Goal: Task Accomplishment & Management: Manage account settings

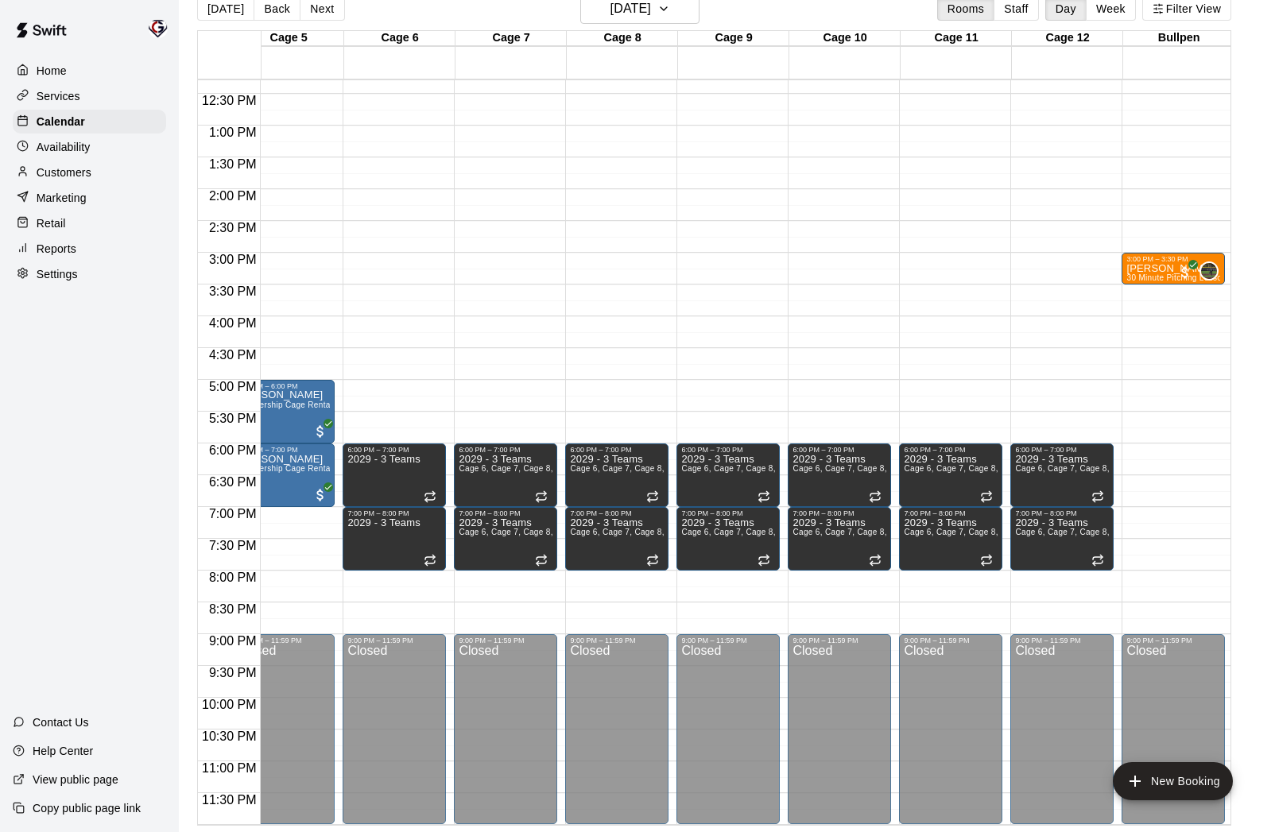
scroll to position [0, 476]
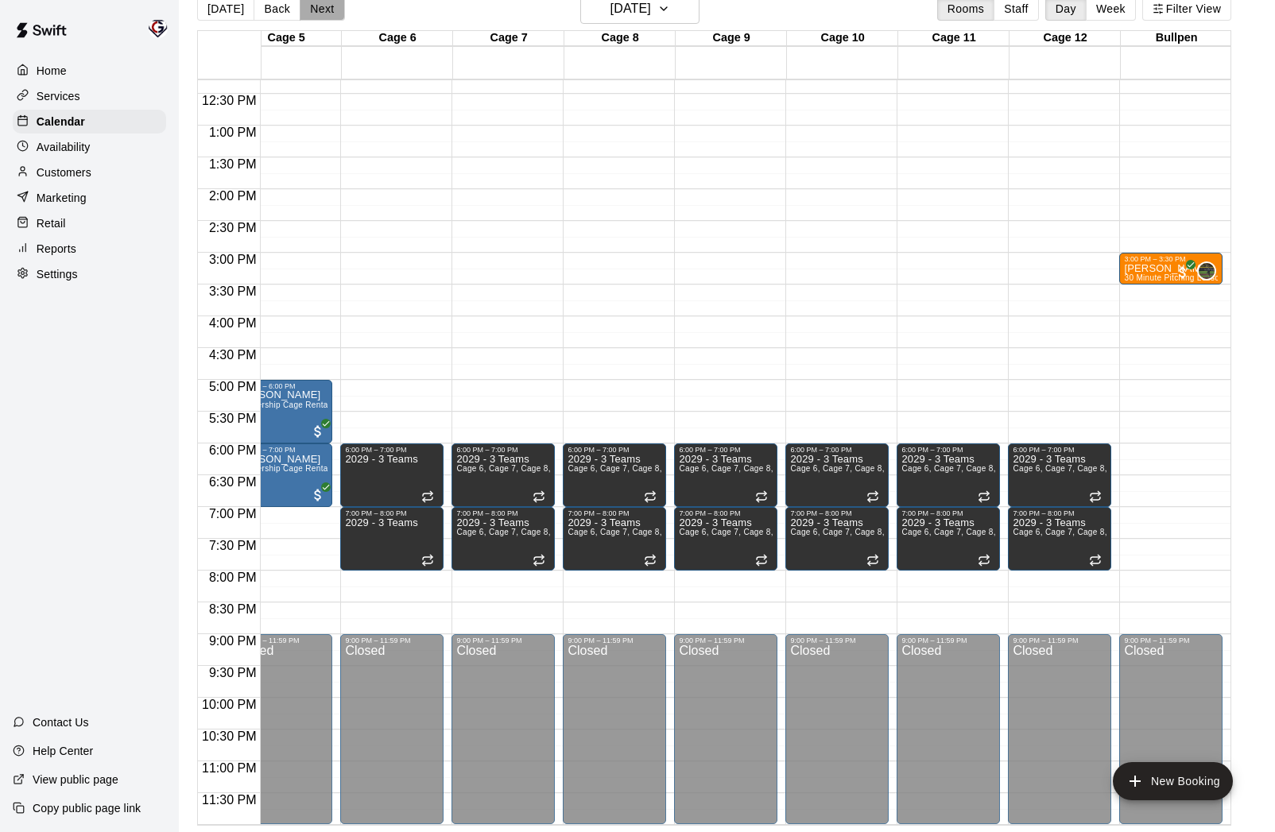
click at [322, 13] on button "Next" at bounding box center [322, 9] width 45 height 24
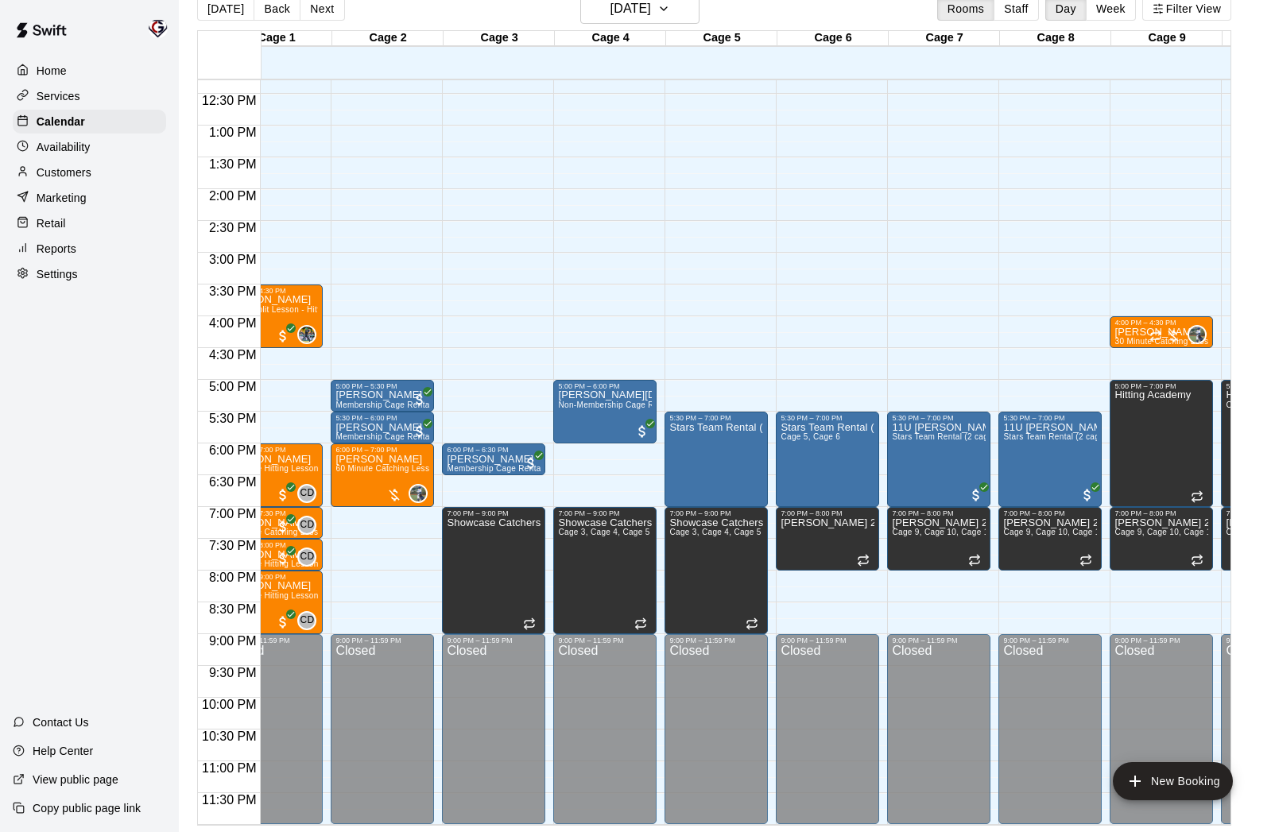
scroll to position [0, 0]
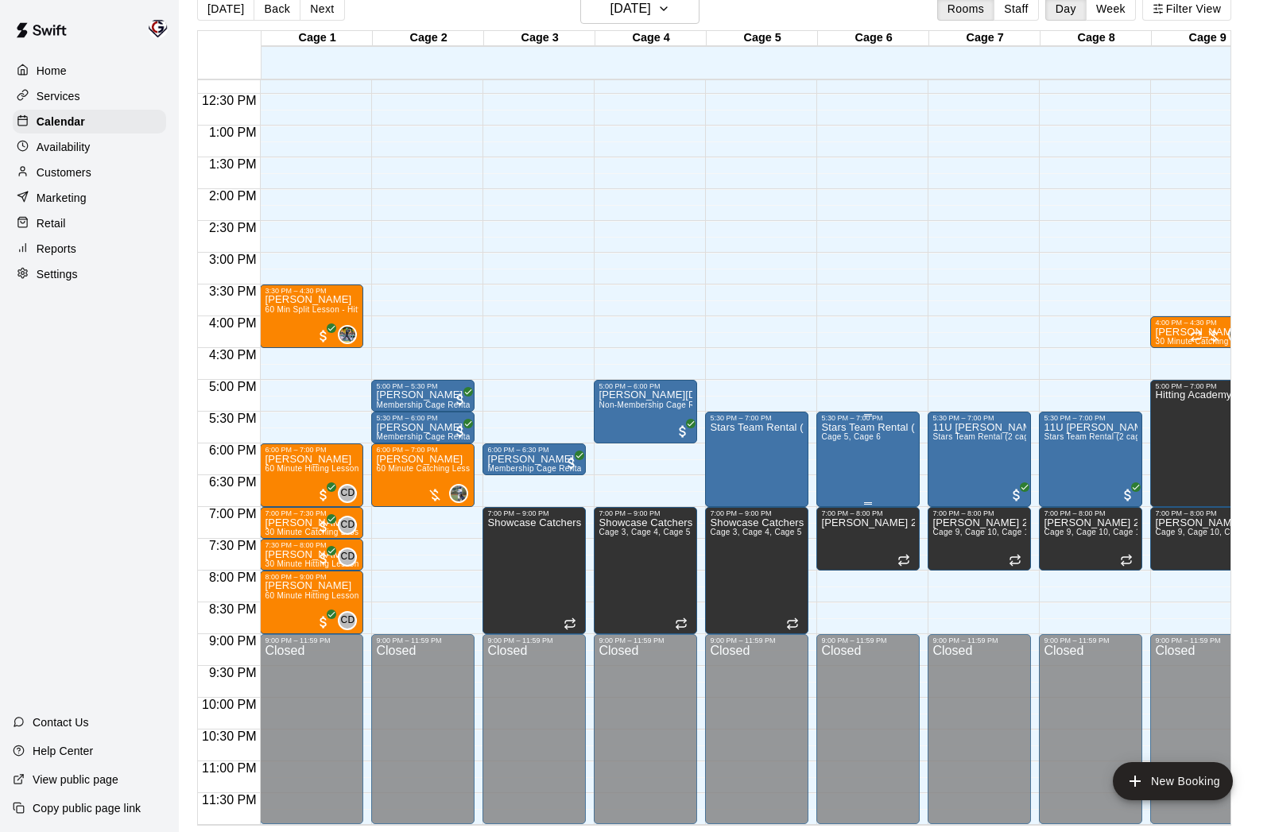
click at [873, 447] on div "Stars Team Rental (2 cages) Cage 5, Cage 6" at bounding box center [868, 838] width 94 height 832
click at [841, 432] on icon "edit" at bounding box center [837, 438] width 19 height 19
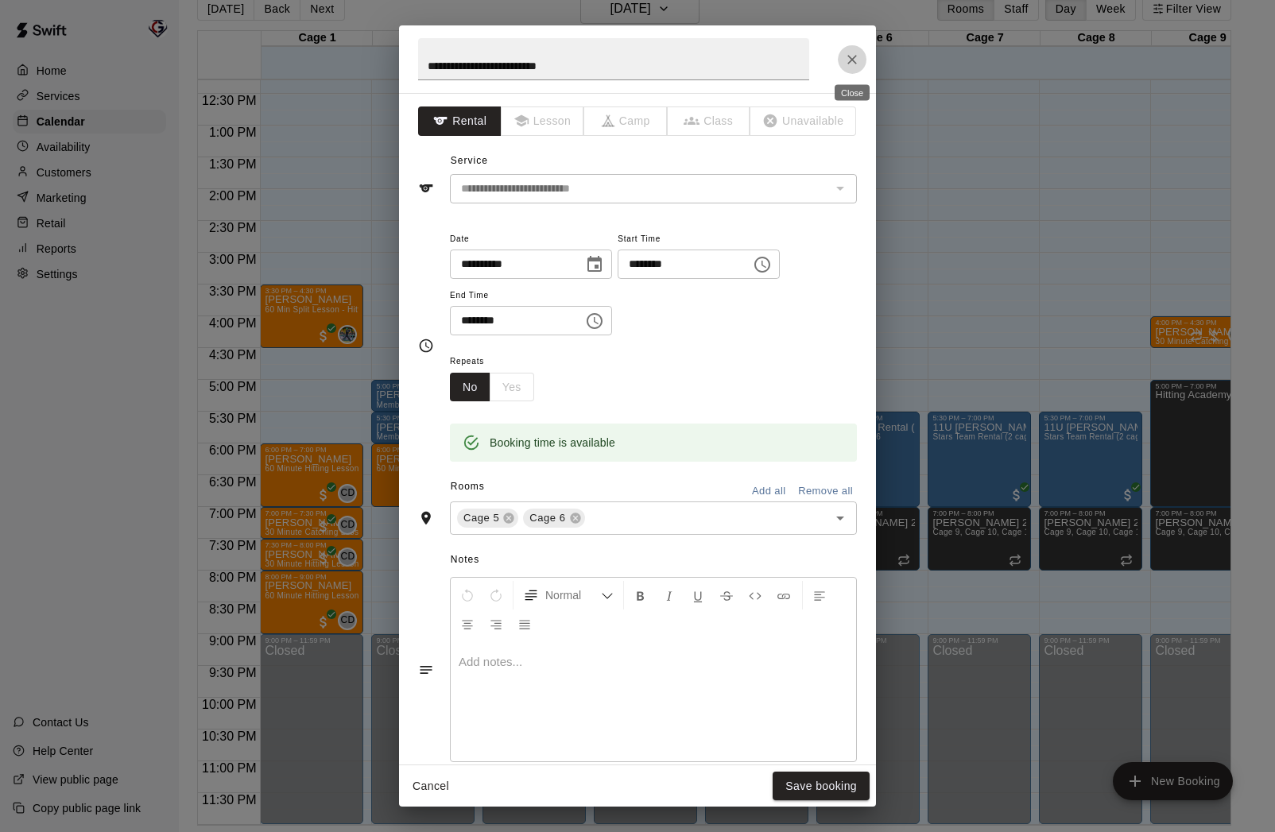
click at [854, 57] on icon "Close" at bounding box center [852, 60] width 10 height 10
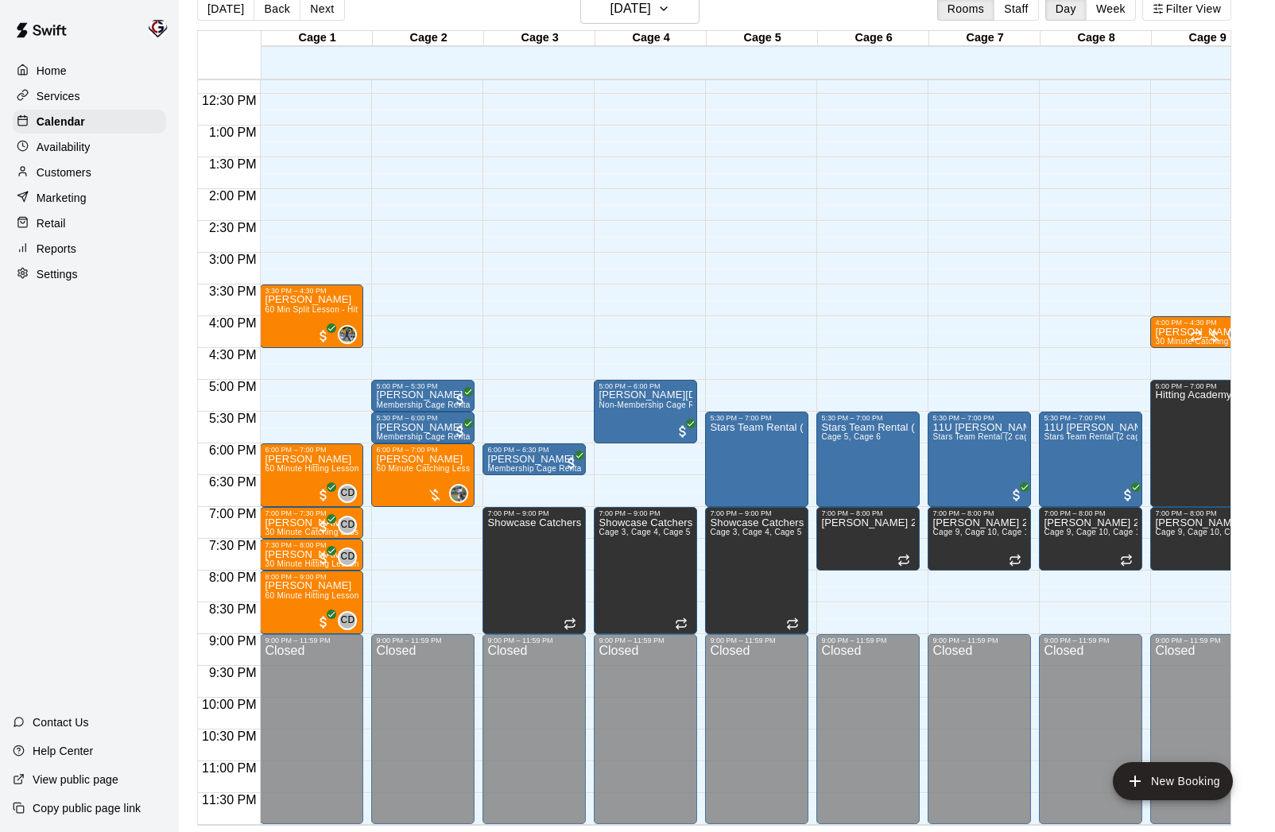
scroll to position [0, 145]
click at [262, 10] on button "Back" at bounding box center [277, 9] width 47 height 24
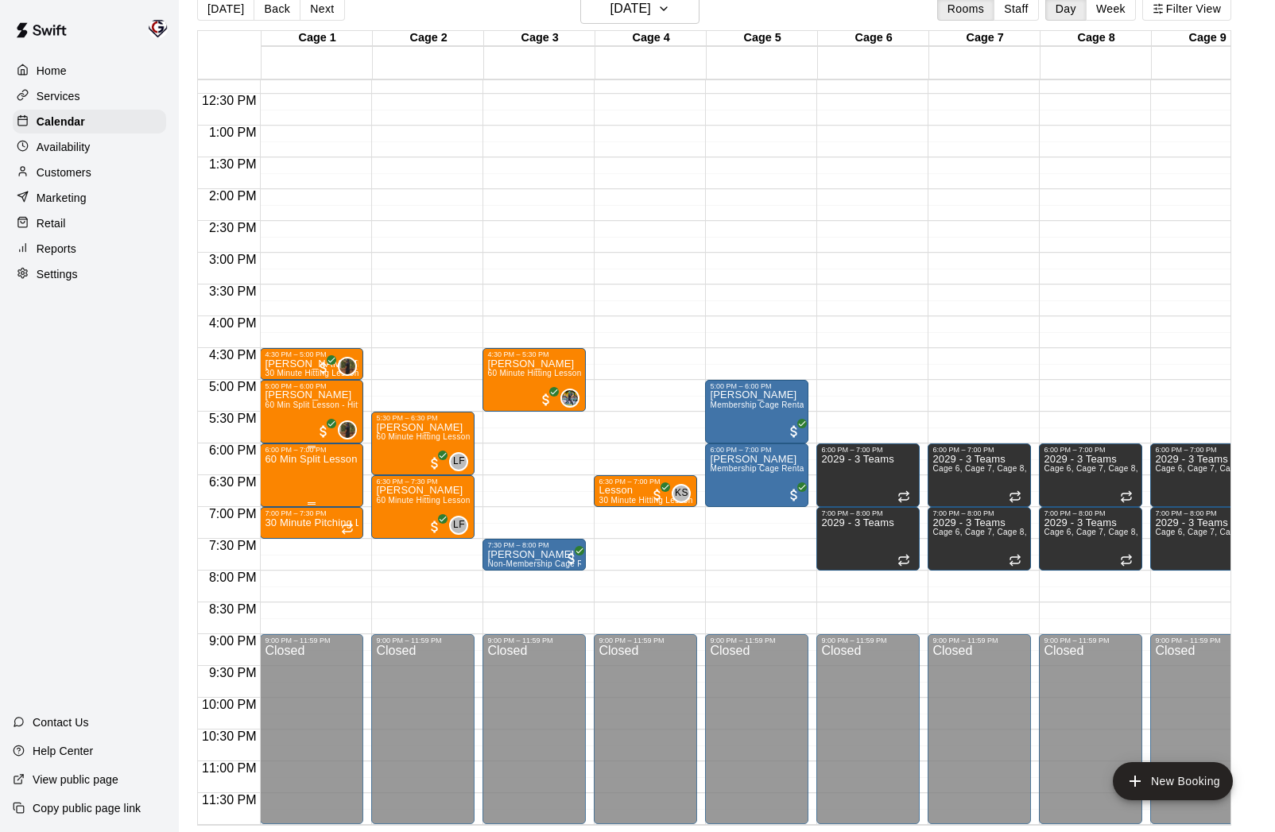
click at [282, 549] on icon "delete" at bounding box center [281, 546] width 11 height 14
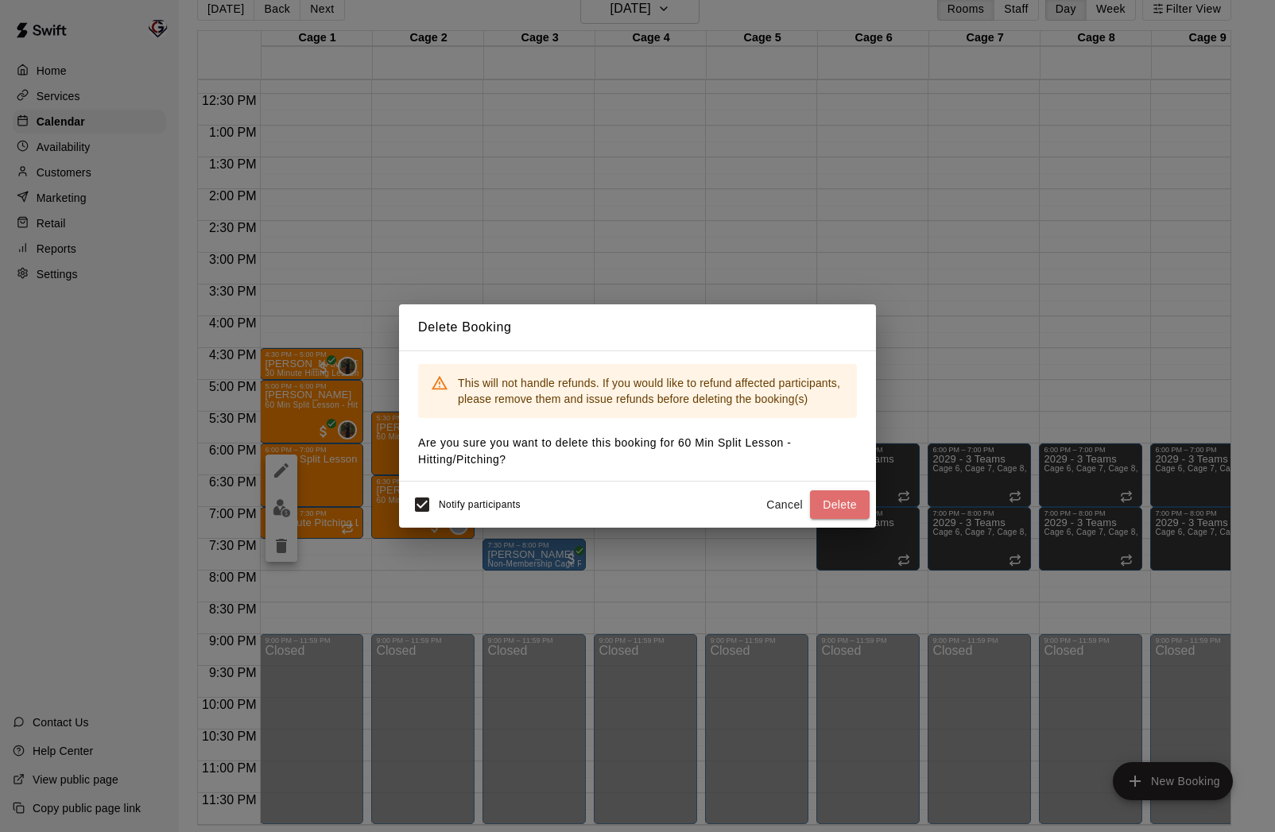
click at [830, 505] on button "Delete" at bounding box center [840, 504] width 60 height 29
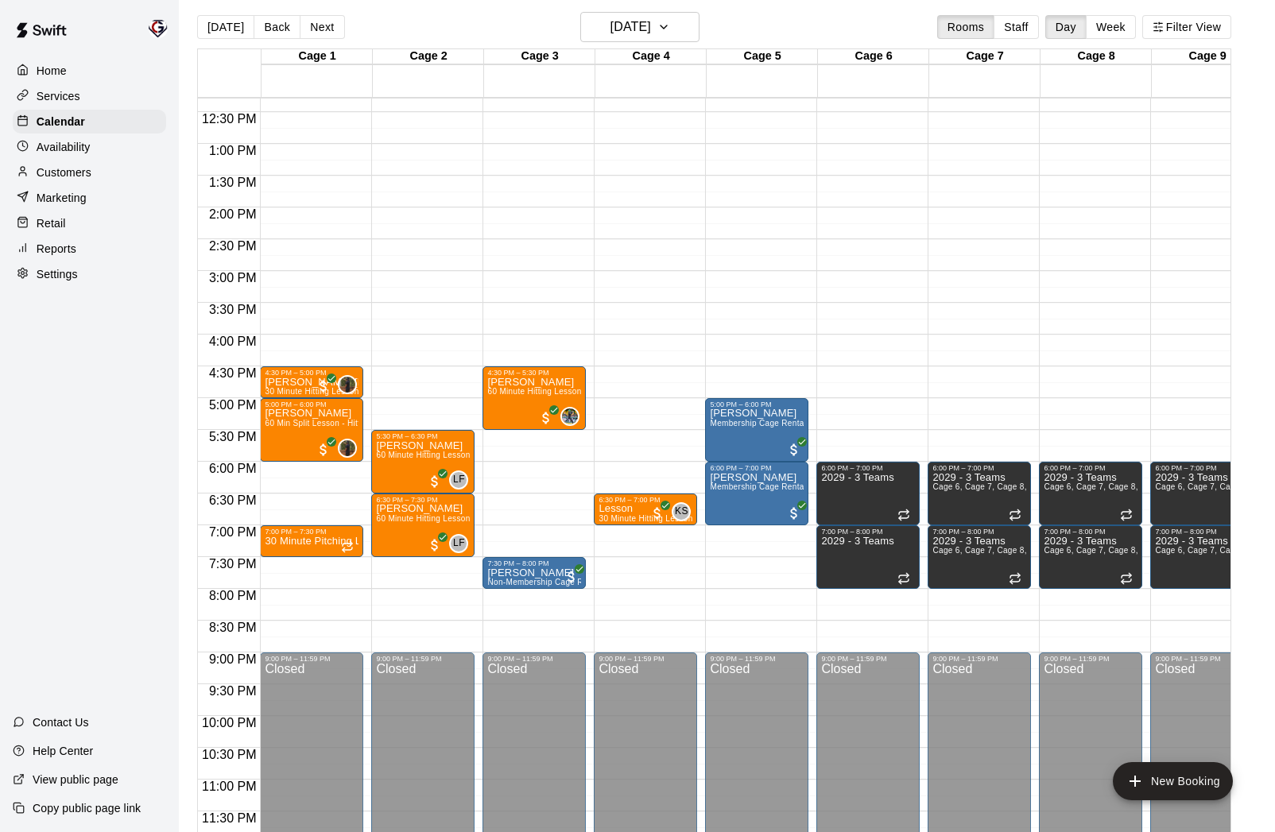
scroll to position [0, 0]
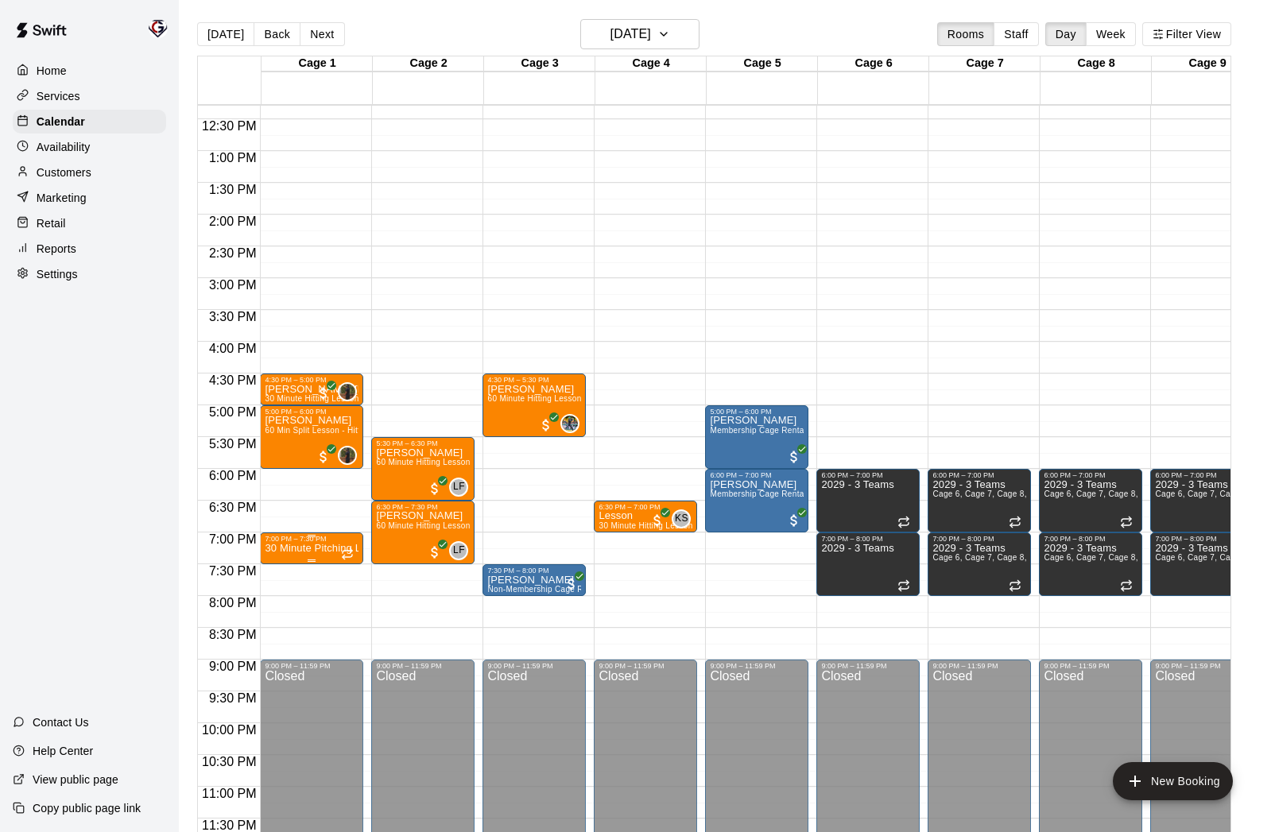
click at [313, 548] on p "30 Minute Pitching Lesson" at bounding box center [312, 548] width 94 height 0
click at [282, 633] on icon "delete" at bounding box center [281, 640] width 11 height 14
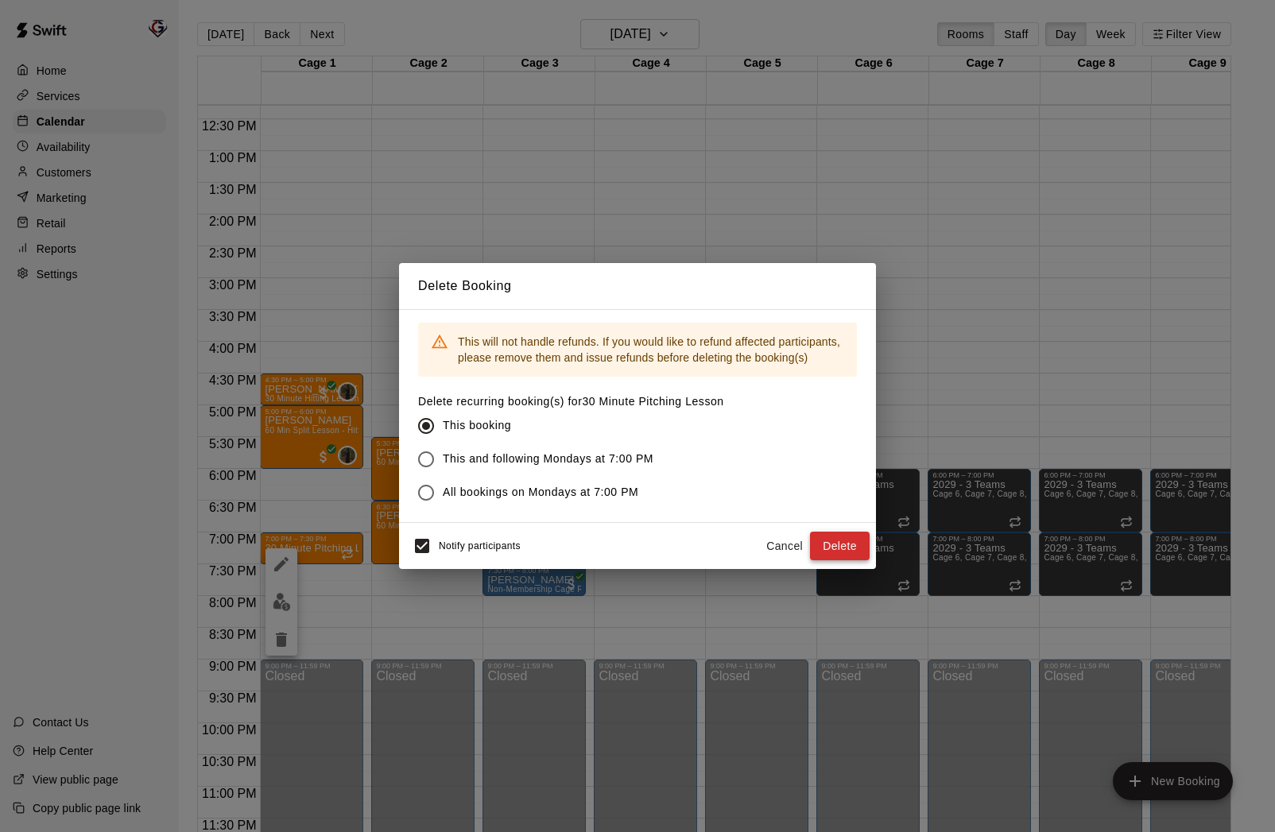
click at [842, 548] on button "Delete" at bounding box center [840, 546] width 60 height 29
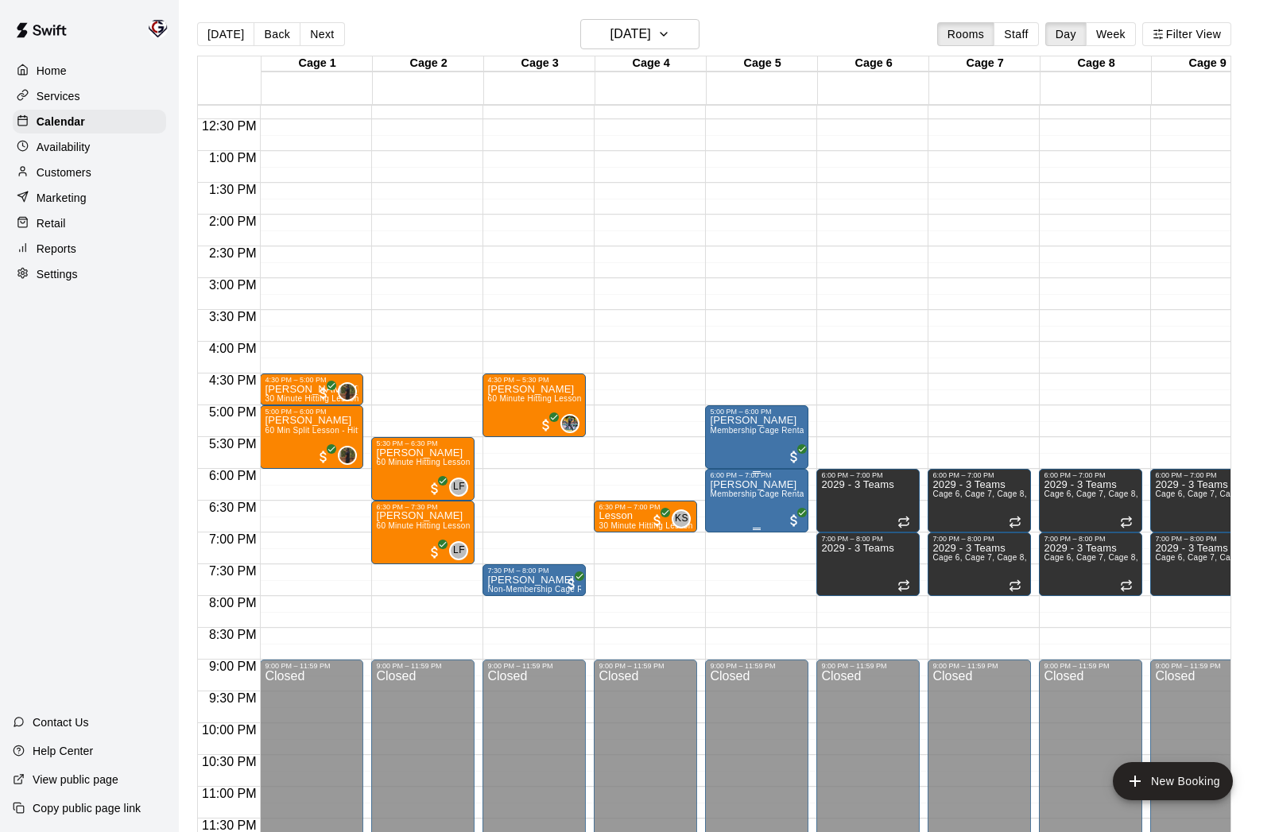
click at [730, 497] on icon "edit" at bounding box center [726, 495] width 19 height 19
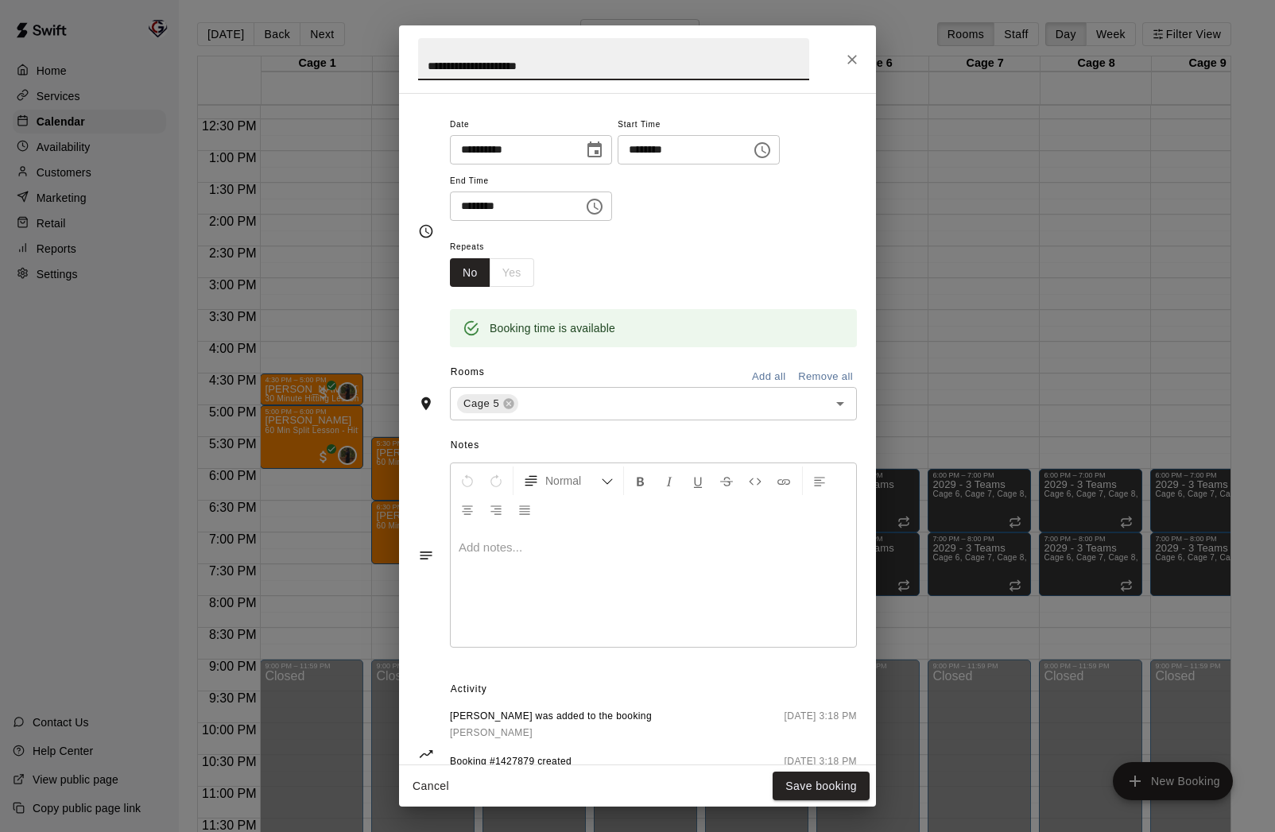
scroll to position [176, 0]
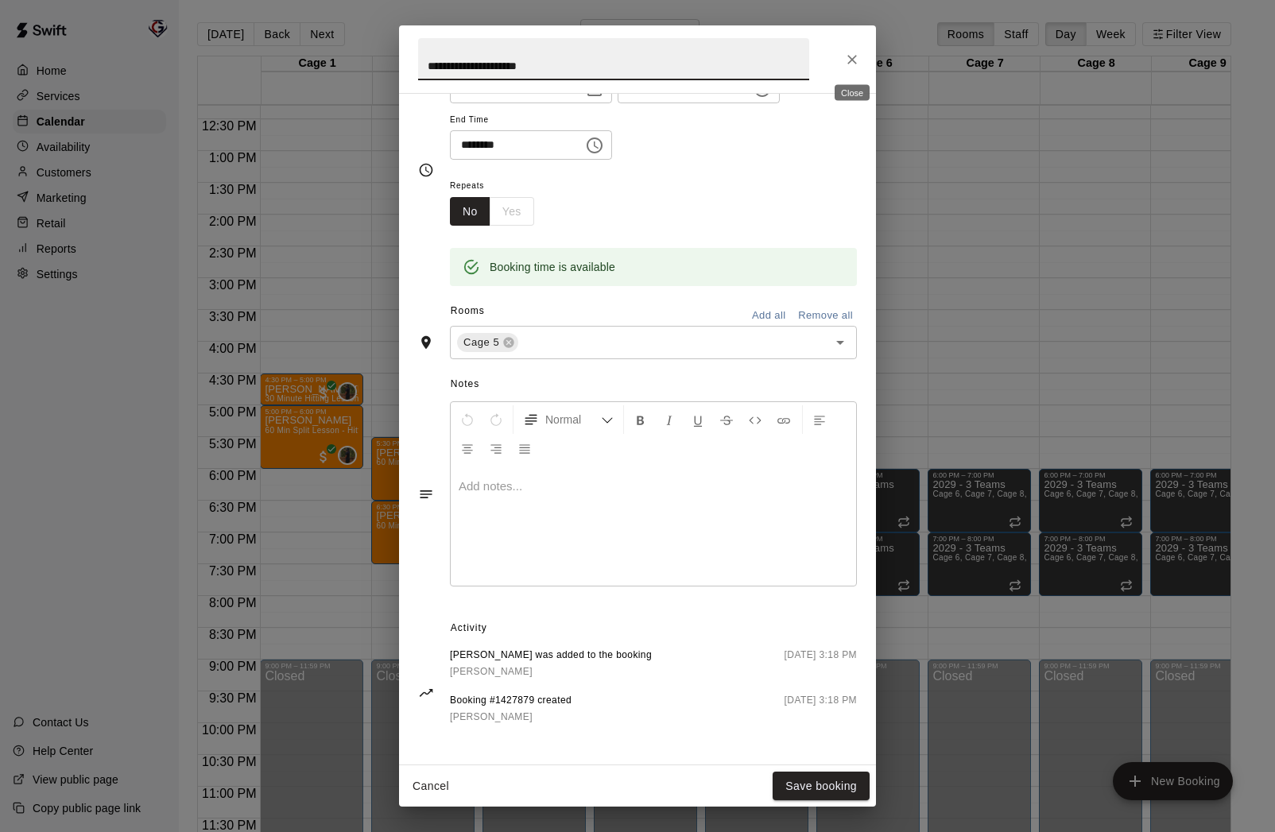
click at [858, 61] on icon "Close" at bounding box center [852, 60] width 16 height 16
